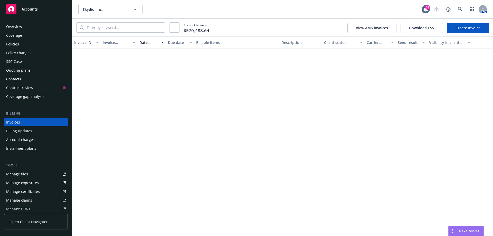
scroll to position [480, 0]
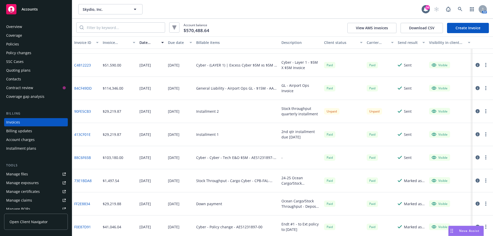
click at [368, 8] on div "Skydio, Inc. Skydio, Inc." at bounding box center [249, 9] width 343 height 10
click at [462, 9] on link at bounding box center [460, 9] width 10 height 10
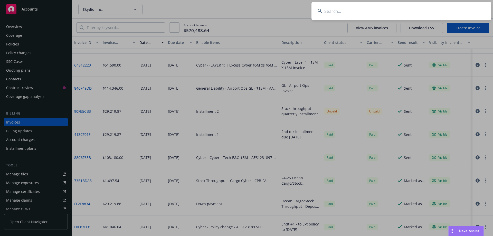
click at [430, 9] on input at bounding box center [401, 11] width 180 height 18
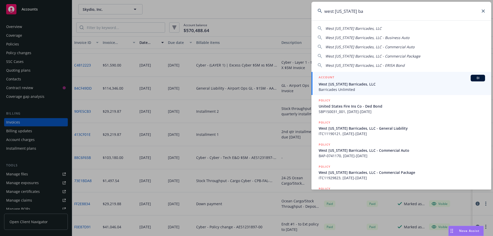
type input "west [US_STATE] ba"
click at [342, 83] on span "West [US_STATE] Barricades, LLC" at bounding box center [402, 83] width 166 height 5
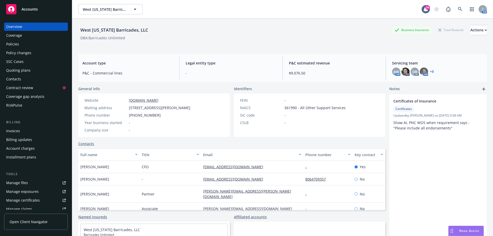
drag, startPoint x: 293, startPoint y: 32, endPoint x: 229, endPoint y: 37, distance: 65.2
click at [293, 32] on div "West [US_STATE] Barricades, LLC Business Insurance Total Rewards Actions" at bounding box center [282, 30] width 408 height 10
click at [21, 46] on div "Policies" at bounding box center [36, 44] width 60 height 8
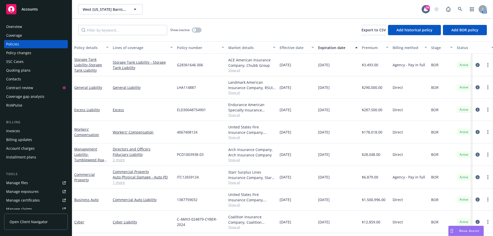
click at [317, 15] on div "West [US_STATE] Barricades, LLC [GEOGRAPHIC_DATA][US_STATE] Barricades, LLC 34 …" at bounding box center [282, 9] width 421 height 18
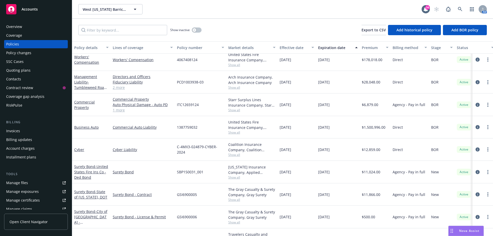
click at [19, 182] on div "Manage files" at bounding box center [17, 183] width 22 height 8
click at [287, 22] on div "Show inactive Export to CSV Add historical policy Add BOR policy" at bounding box center [282, 30] width 421 height 23
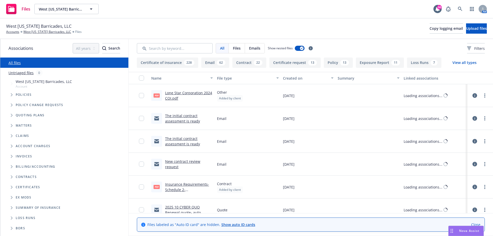
click at [13, 94] on span "Tree Example" at bounding box center [11, 95] width 8 height 8
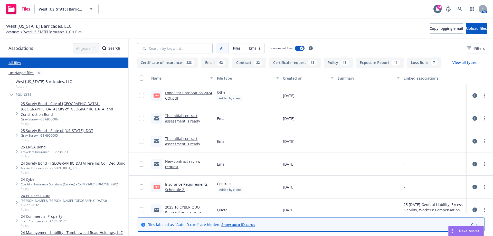
click at [41, 193] on link "24 Business Auto" at bounding box center [74, 195] width 106 height 5
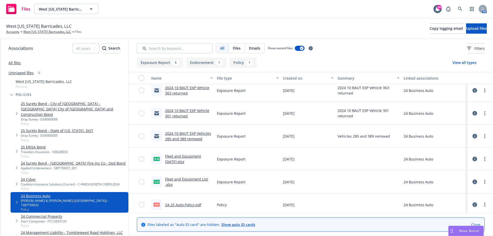
scroll to position [54, 0]
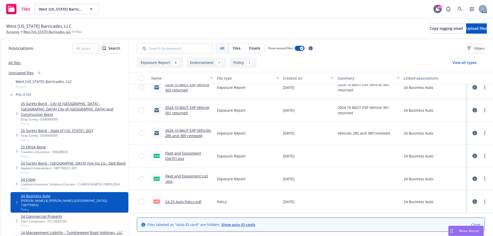
click at [184, 202] on link "24-25 Auto Policy.pdf" at bounding box center [183, 201] width 36 height 5
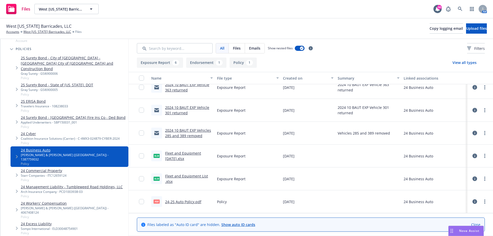
scroll to position [51, 0]
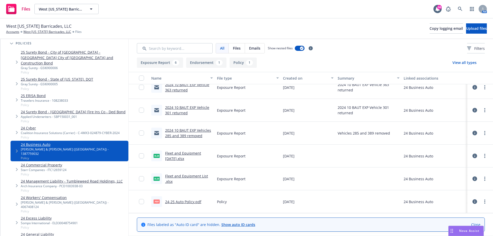
click at [41, 215] on link "24 Excess Liability" at bounding box center [49, 217] width 57 height 5
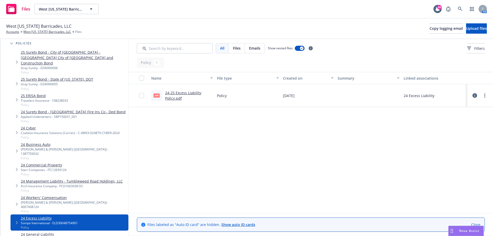
click at [170, 94] on link "24-25 Excess Liability Policy.pdf" at bounding box center [183, 95] width 36 height 10
click at [50, 194] on div "24 Workers' Compensation Crum & Forster (Fairfax) - 4067408124 Policy" at bounding box center [70, 204] width 118 height 21
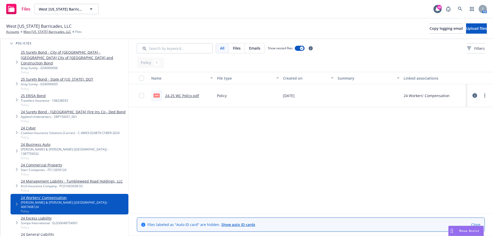
click at [180, 93] on link "24-25 WC Policy.pdf" at bounding box center [182, 95] width 34 height 5
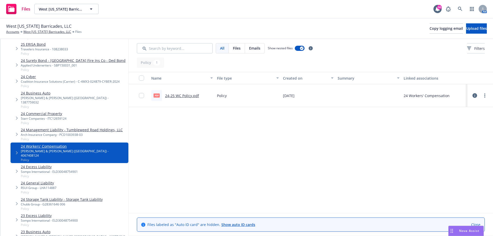
scroll to position [128, 0]
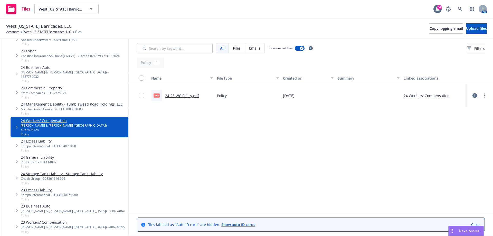
click at [42, 85] on link "24 Commercial Property" at bounding box center [44, 87] width 46 height 5
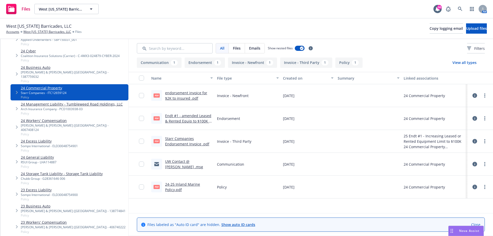
click at [180, 184] on link "24-25 Inland Marine Policy.pdf" at bounding box center [182, 187] width 35 height 10
click at [52, 118] on link "24 Workers' Compensation" at bounding box center [74, 120] width 106 height 5
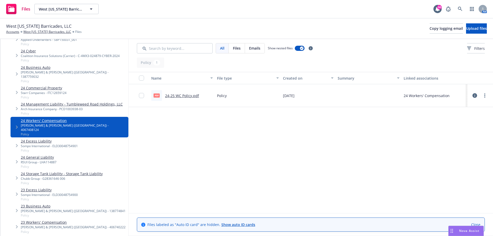
click at [185, 95] on link "24-25 WC Policy.pdf" at bounding box center [182, 95] width 34 height 5
click at [457, 8] on link at bounding box center [460, 9] width 10 height 10
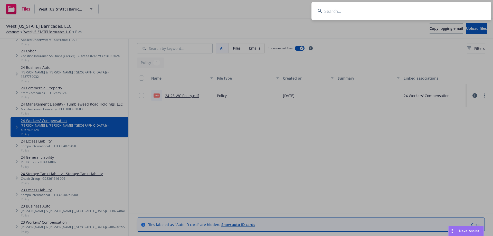
click at [440, 9] on input at bounding box center [401, 11] width 180 height 18
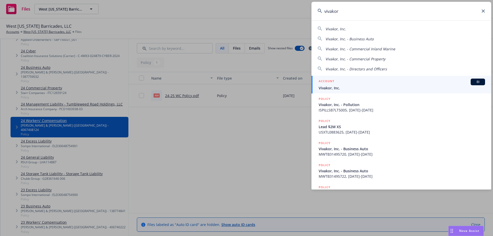
type input "vivakor"
click at [347, 85] on div "ACCOUNT BI" at bounding box center [402, 82] width 166 height 7
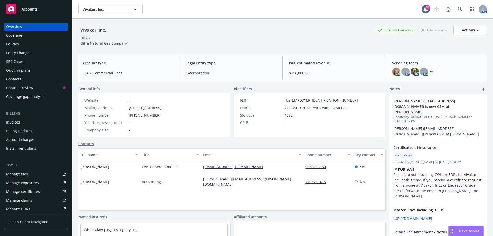
click at [15, 42] on div "Policies" at bounding box center [12, 44] width 13 height 8
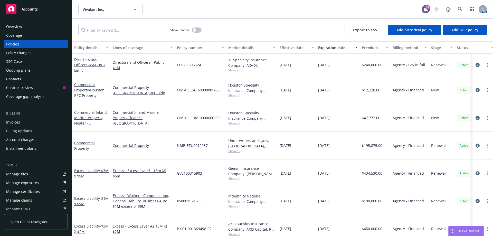
click at [287, 11] on div "Vivakor, Inc. Vivakor, Inc." at bounding box center [249, 9] width 343 height 10
click at [22, 124] on div "Invoices" at bounding box center [36, 122] width 60 height 8
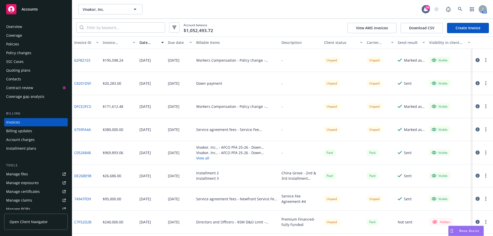
click at [87, 107] on link "DFCE2FC5" at bounding box center [82, 106] width 17 height 5
click at [83, 60] on link "62F82153" at bounding box center [82, 60] width 16 height 5
click at [28, 175] on link "Manage files" at bounding box center [36, 174] width 64 height 8
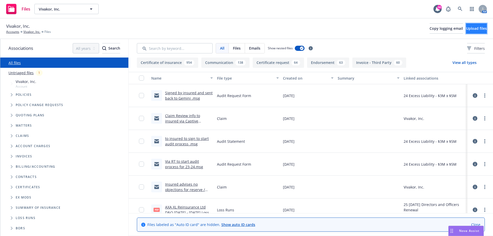
click at [466, 31] on button "Upload files" at bounding box center [476, 28] width 21 height 10
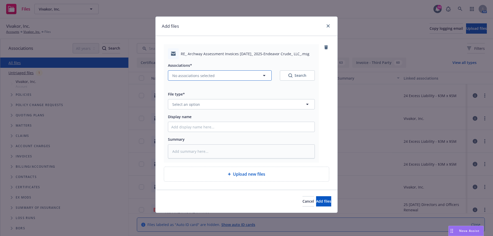
click at [200, 75] on span "No associations selected" at bounding box center [193, 75] width 42 height 5
type textarea "x"
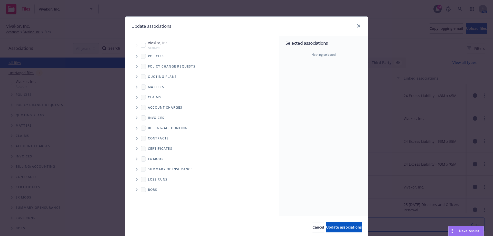
click at [132, 54] on span "Tree Example" at bounding box center [136, 56] width 8 height 8
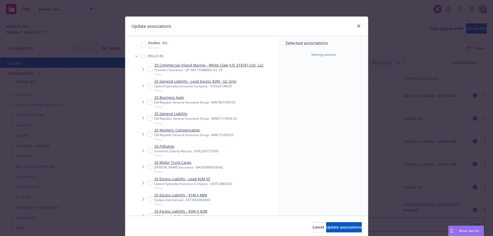
click at [183, 132] on div "25 Workers' Compensation Old Republic General Insurance Group - MWC31495525 Pol…" at bounding box center [193, 134] width 79 height 14
click at [169, 128] on link "25 Workers' Compensation" at bounding box center [193, 129] width 79 height 5
click at [169, 129] on link "25 Workers' Compensation" at bounding box center [193, 129] width 79 height 5
checkbox input "true"
drag, startPoint x: 334, startPoint y: 224, endPoint x: 330, endPoint y: 218, distance: 6.8
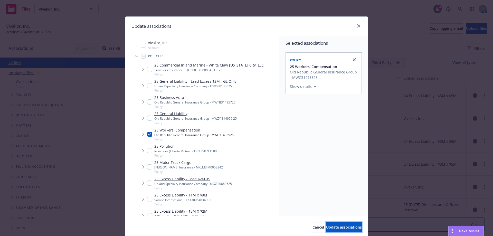
click at [334, 224] on button "Update associations" at bounding box center [344, 227] width 36 height 10
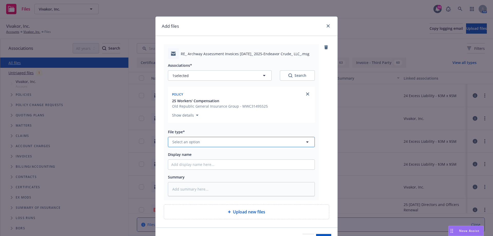
drag, startPoint x: 202, startPoint y: 142, endPoint x: 202, endPoint y: 137, distance: 5.4
click at [202, 142] on button "Select an option" at bounding box center [241, 142] width 147 height 10
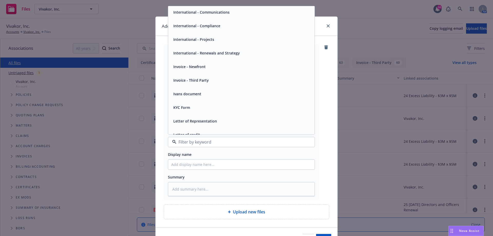
scroll to position [1130, 0]
click at [191, 79] on span "Invoice - Third Party" at bounding box center [190, 80] width 35 height 5
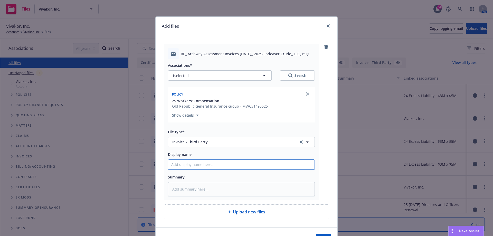
click at [219, 164] on input "Display name" at bounding box center [241, 165] width 146 height 10
type textarea "x"
type input "A"
type textarea "x"
type input "Ad"
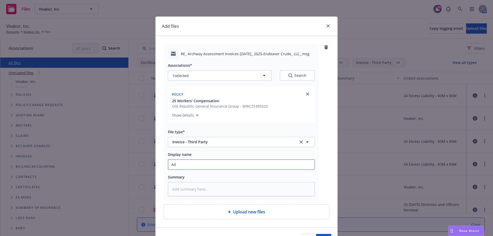
type textarea "x"
type input "Add"
type textarea "x"
type input "Addi"
type textarea "x"
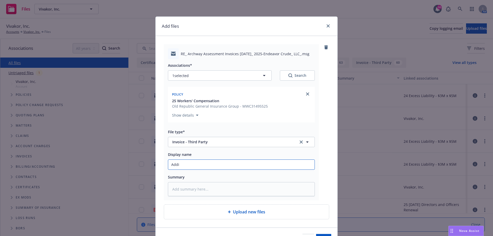
type input "Addit"
type textarea "x"
type input "Additi"
type textarea "x"
type input "Additio"
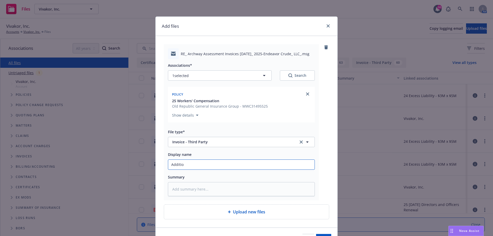
type textarea "x"
type input "Addition"
type textarea "x"
type input "Additional"
type textarea "x"
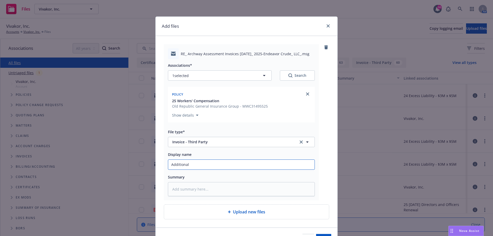
type input "Additional"
type textarea "x"
type input "Additional f"
type textarea "x"
type input "Additional fi"
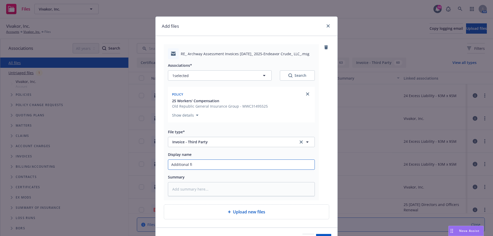
type textarea "x"
type input "Additional fin"
type textarea "x"
type input "Additional fina"
type textarea "x"
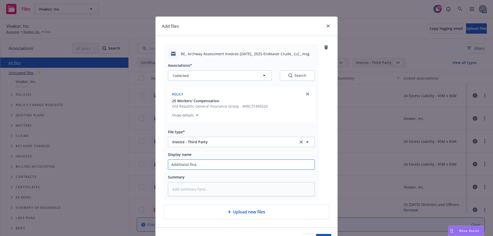
type input "Additional finan"
type textarea "x"
type input "Additional financ"
type textarea "x"
type input "Additional finance"
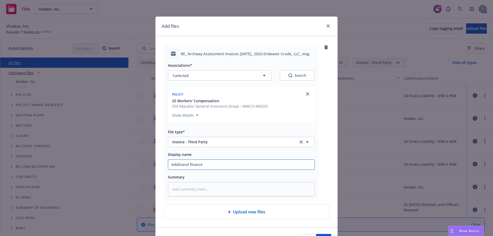
type textarea "x"
type input "Additional finance c"
type textarea "x"
type input "Additional finance ch"
type textarea "x"
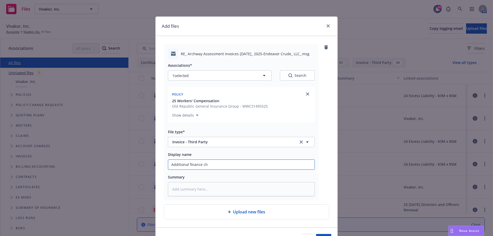
type input "Additional finance cha"
type textarea "x"
type input "Additional finance char"
type textarea "x"
type input "Additional finance charg"
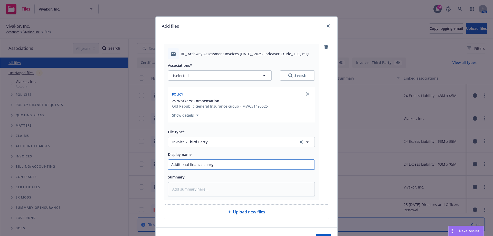
type textarea "x"
type input "Additional finance charge"
type textarea "x"
type input "Additional finance charge o"
type textarea "x"
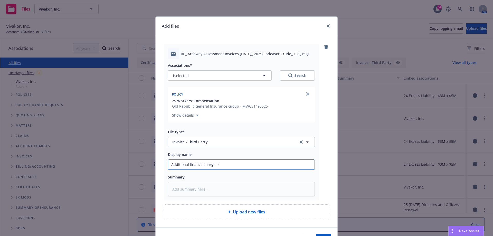
type input "Additional finance charge on"
type textarea "x"
type input "Additional finance charge on"
type textarea "x"
type input "Additional finance charge on p"
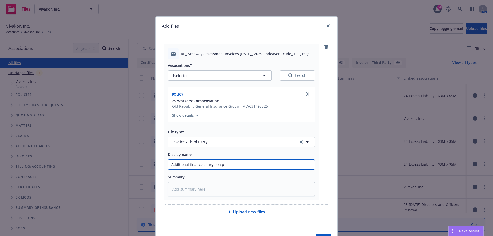
type textarea "x"
type input "Additional finance charge on pen"
type textarea "x"
type input "Additional finance charge on pend"
type textarea "x"
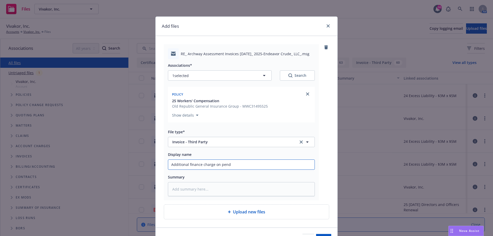
type input "Additional finance charge on pendi"
type textarea "x"
type input "Additional finance charge on pendin"
type textarea "x"
type input "Additional finance charge on pending"
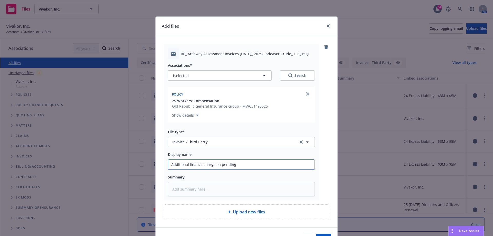
type textarea "x"
type input "Additional finance charge on pending"
type textarea "x"
type input "Additional finance charge on pending a"
type textarea "x"
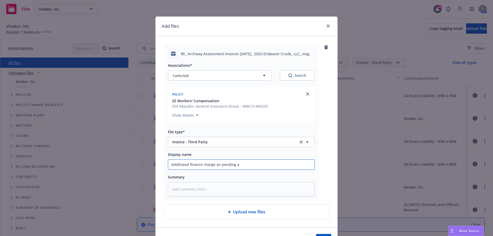
type input "Additional finance charge on pending as"
type textarea "x"
type input "Additional finance charge on pending ass"
type textarea "x"
type input "Additional finance charge on pending asse"
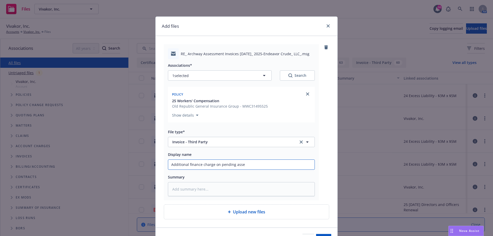
type textarea "x"
type input "Additional finance charge on pending asses"
type textarea "x"
type input "Additional finance charge on pending assess"
type textarea "x"
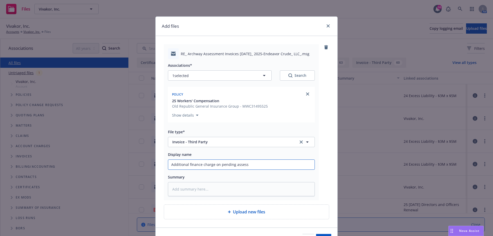
type input "Additional finance charge on pending assessm"
type textarea "x"
type input "Additional finance charge on pending assessme"
type textarea "x"
type input "Additional finance charge on pending assessmen"
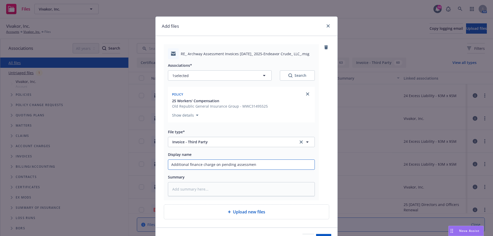
type textarea "x"
type input "Additional finance charge on pending assessment"
type textarea "x"
type input "Additional finance charge on pending assessment"
type textarea "x"
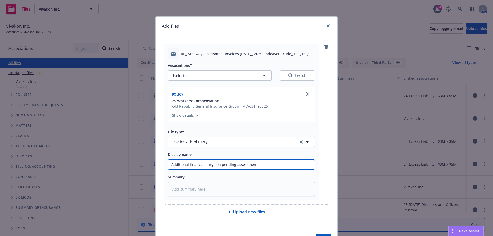
type input "Additional finance charge on pending assessment"
type textarea "x"
type input "Additional finance charge on pending assessments"
type textarea "x"
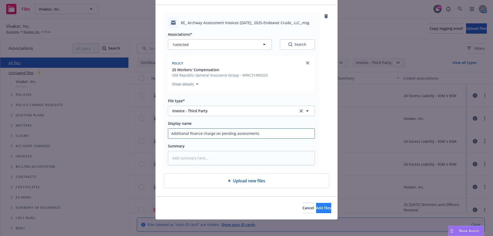
type input "Additional finance charge on pending assessments"
click at [327, 207] on button "Add files" at bounding box center [323, 208] width 15 height 10
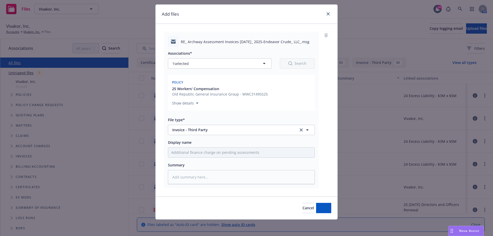
scroll to position [12, 0]
type textarea "x"
